Goal: Transaction & Acquisition: Purchase product/service

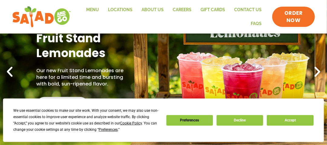
scroll to position [60, 0]
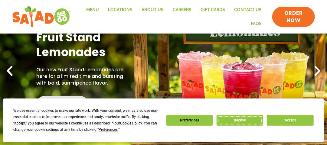
click at [251, 122] on button "Decline" at bounding box center [239, 120] width 47 height 11
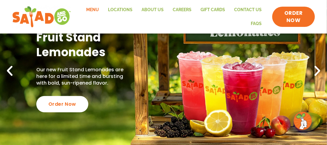
click at [95, 8] on link "Menu" at bounding box center [93, 10] width 22 height 14
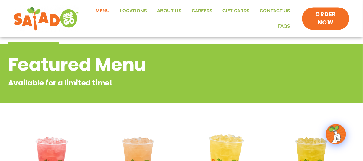
scroll to position [60, 0]
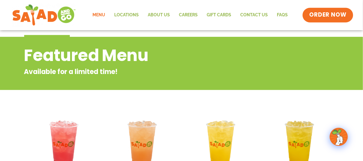
click at [312, 16] on span "ORDER NOW" at bounding box center [327, 15] width 37 height 8
